Goal: Task Accomplishment & Management: Manage account settings

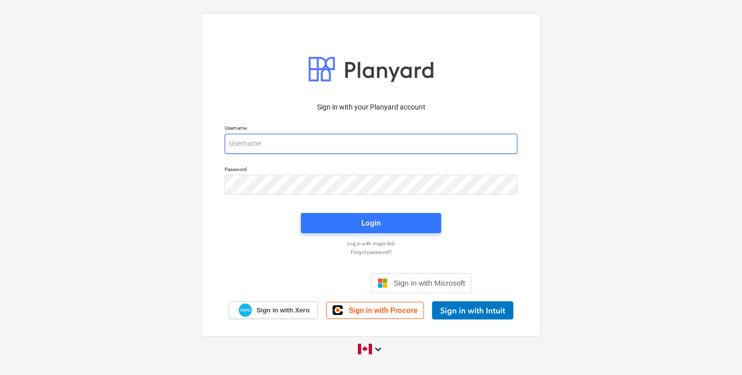
type input "[EMAIL_ADDRESS][DOMAIN_NAME]"
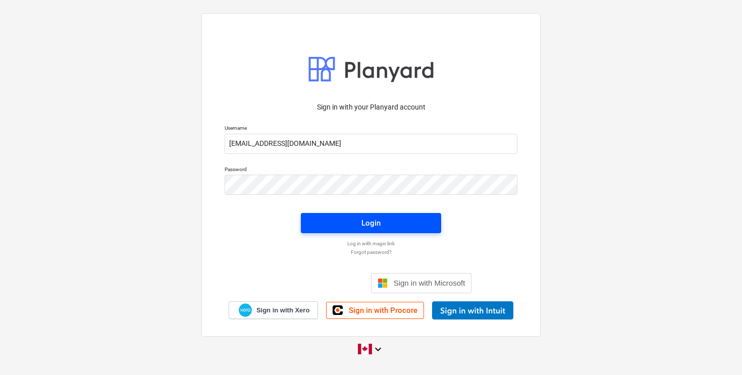
click at [373, 220] on div "Login" at bounding box center [371, 223] width 19 height 13
